Goal: Navigation & Orientation: Find specific page/section

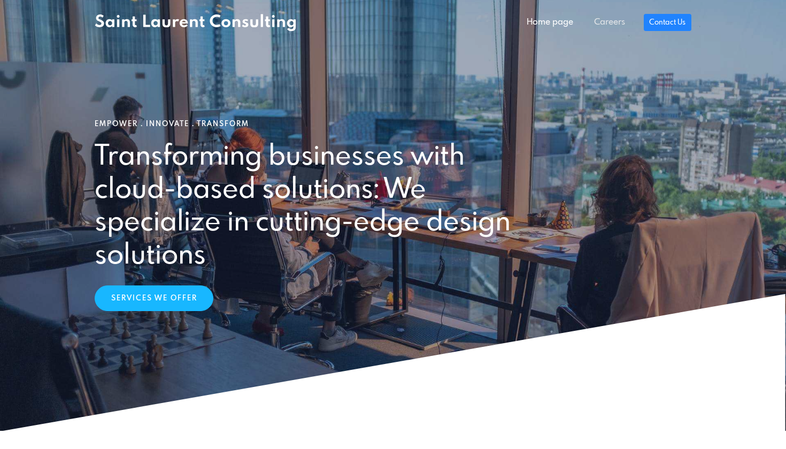
click at [609, 24] on link "Careers" at bounding box center [609, 22] width 51 height 21
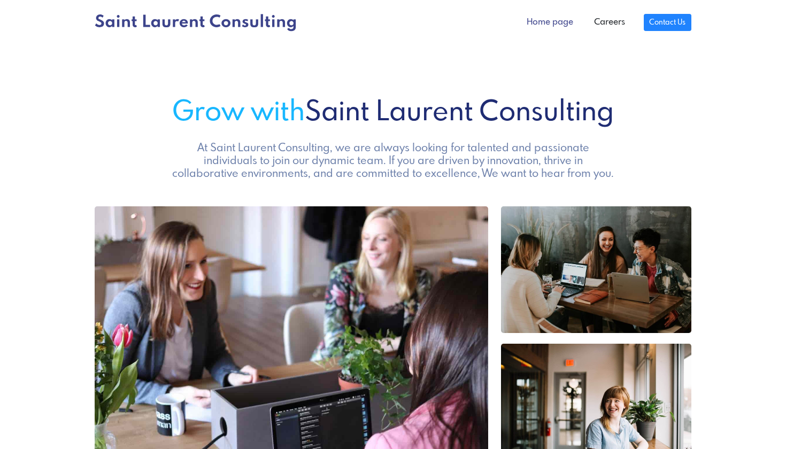
click at [557, 26] on link "Home page" at bounding box center [550, 22] width 67 height 21
